Goal: Task Accomplishment & Management: Use online tool/utility

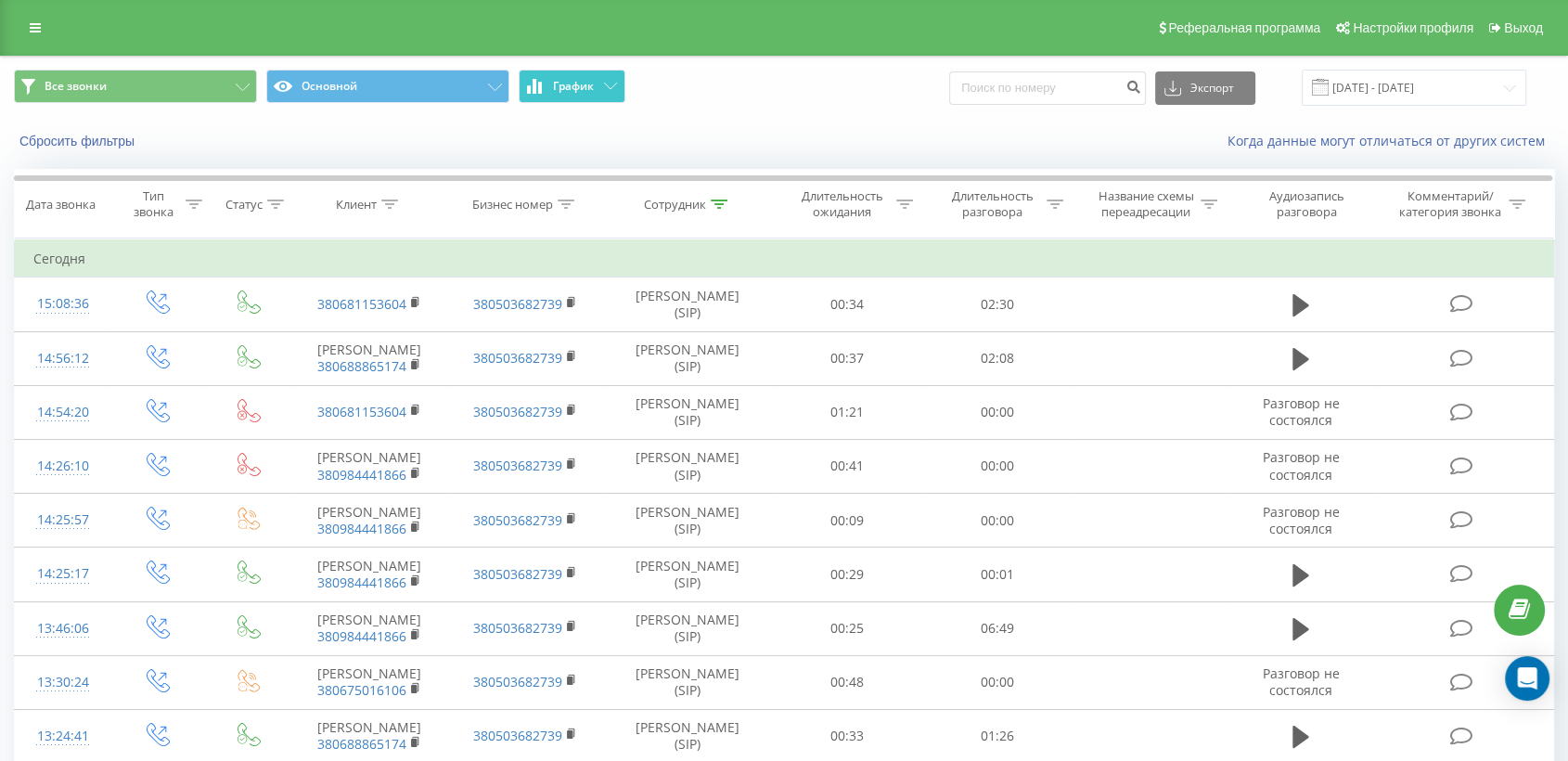
click at [588, 92] on span "График" at bounding box center [573, 86] width 41 height 13
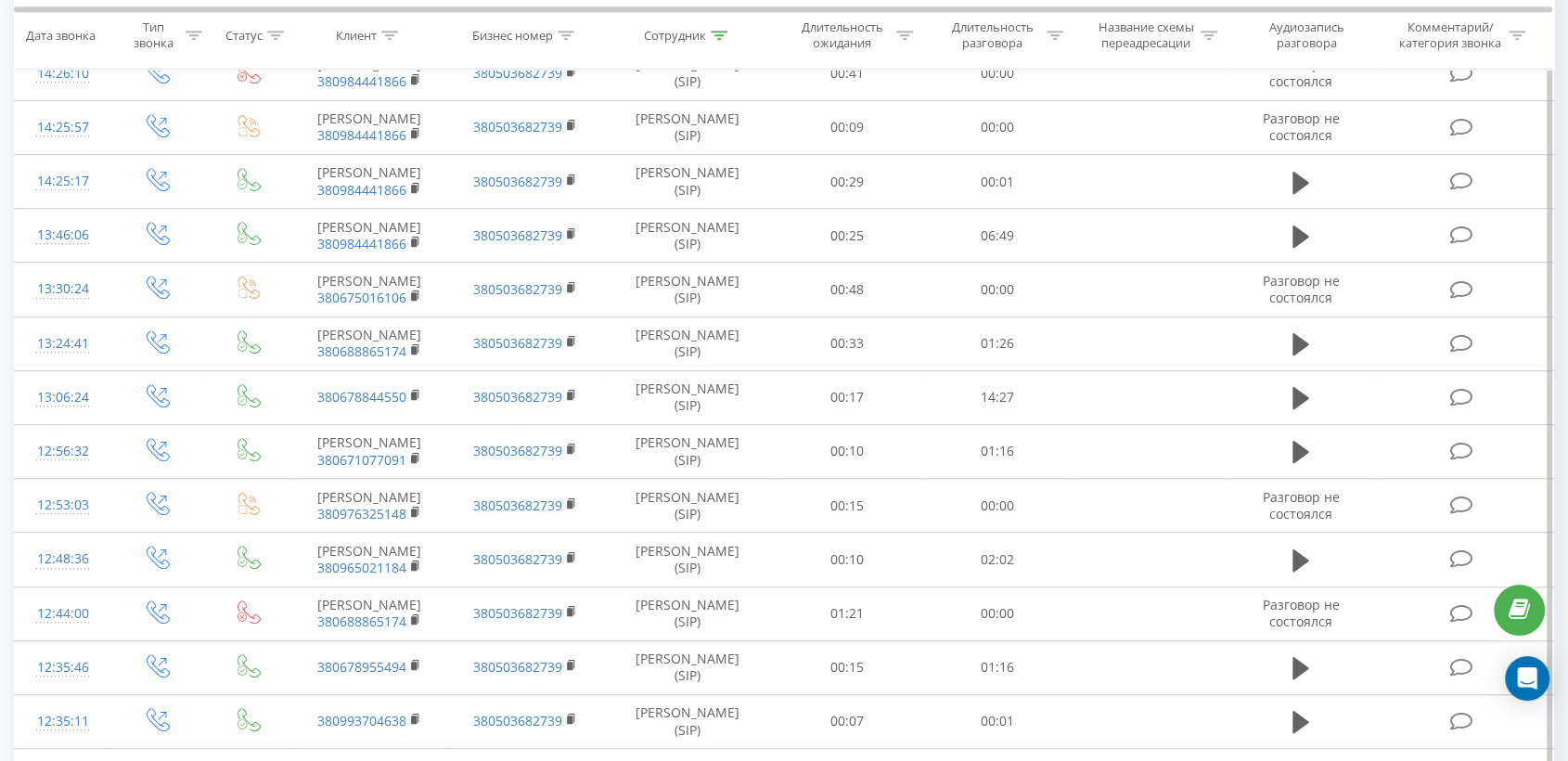
scroll to position [1143, 0]
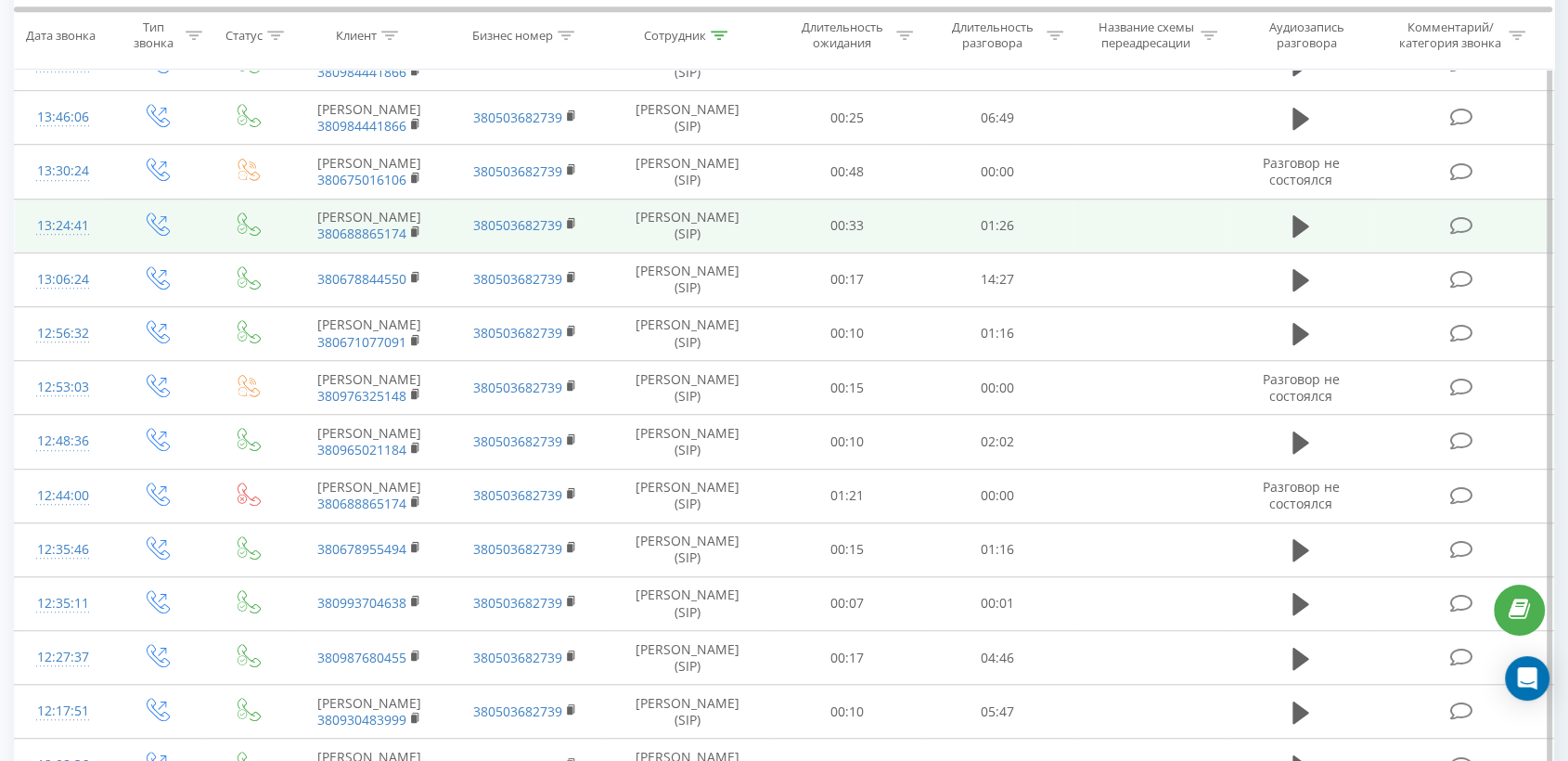
click at [1107, 253] on td at bounding box center [1150, 225] width 156 height 54
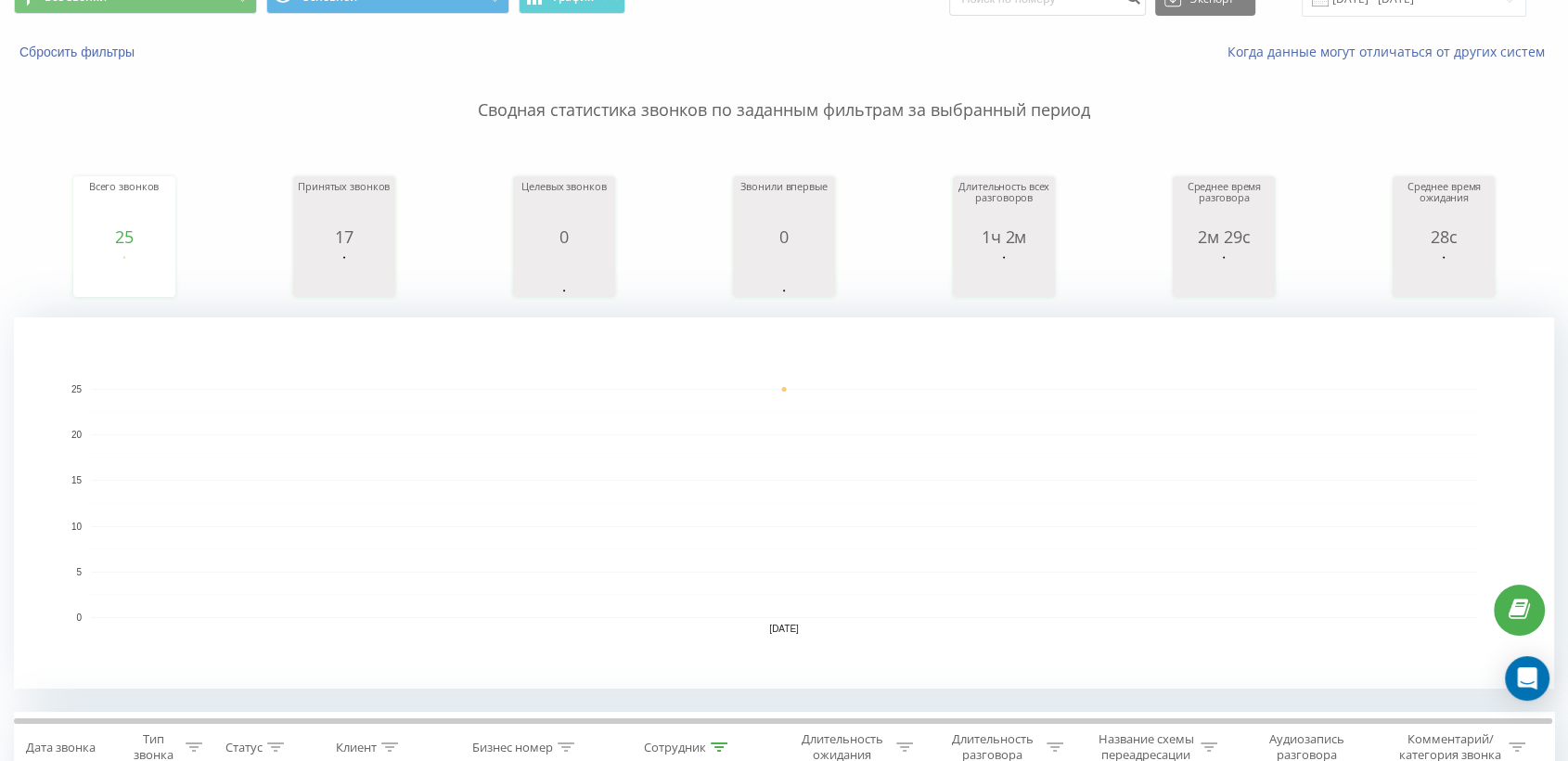
scroll to position [0, 0]
